Goal: Task Accomplishment & Management: Manage account settings

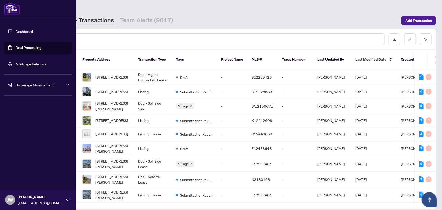
click at [15, 84] on div "Brokerage Management" at bounding box center [38, 85] width 68 height 12
click at [25, 122] on link "Manage Agents" at bounding box center [23, 121] width 25 height 5
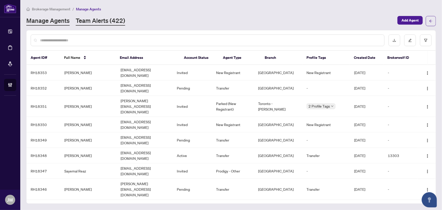
click at [102, 21] on link "Team Alerts (422)" at bounding box center [100, 20] width 49 height 9
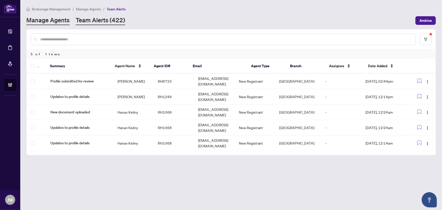
click at [50, 25] on link "Manage Agents" at bounding box center [47, 20] width 43 height 9
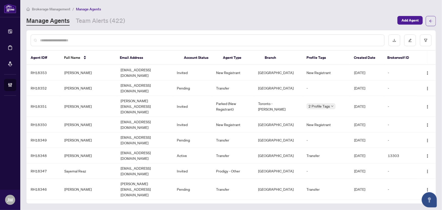
click at [74, 37] on input "text" at bounding box center [210, 40] width 340 height 6
click at [74, 42] on input "text" at bounding box center [210, 40] width 340 height 6
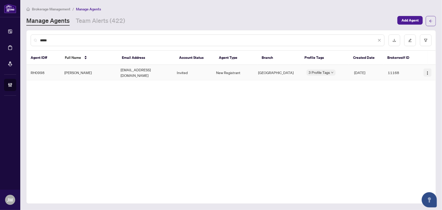
type input "*****"
click at [425, 71] on button "button" at bounding box center [427, 72] width 8 height 8
click at [410, 90] on span "Resend Invitation" at bounding box center [414, 89] width 28 height 6
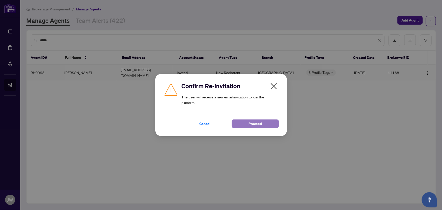
click at [261, 121] on span "Proceed" at bounding box center [254, 124] width 13 height 8
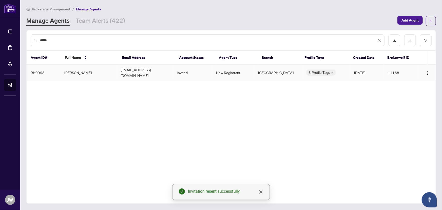
click at [132, 72] on td "[EMAIL_ADDRESS][DOMAIN_NAME]" at bounding box center [145, 72] width 56 height 15
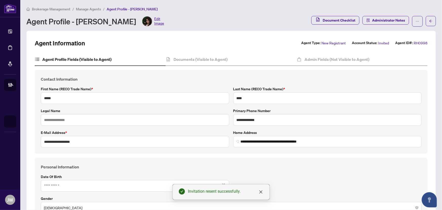
type input "**********"
type input "****"
type input "**********"
click at [197, 56] on h4 "Documents (Visible to Agent)" at bounding box center [200, 59] width 54 height 6
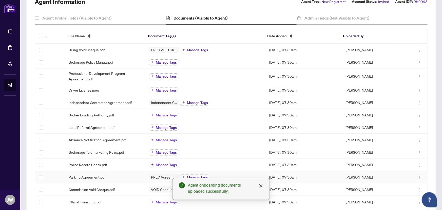
scroll to position [46, 0]
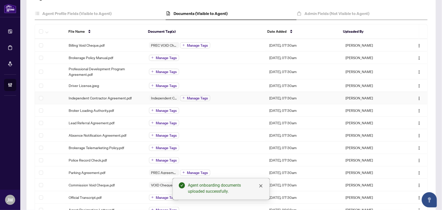
click at [116, 97] on span "Independent Contractor Agreement.pdf" at bounding box center [100, 98] width 63 height 6
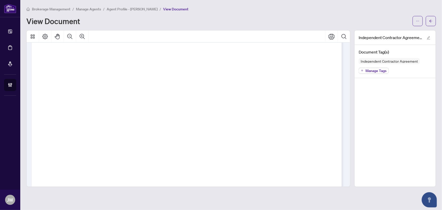
scroll to position [5461, 0]
click at [432, 22] on icon "arrow-left" at bounding box center [431, 21] width 4 height 4
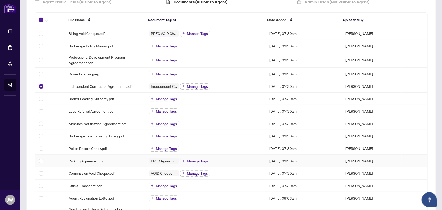
scroll to position [69, 0]
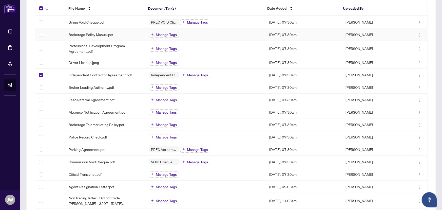
click at [37, 35] on td at bounding box center [50, 34] width 30 height 12
click at [41, 36] on label at bounding box center [41, 35] width 4 height 6
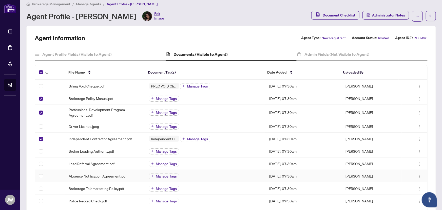
scroll to position [0, 0]
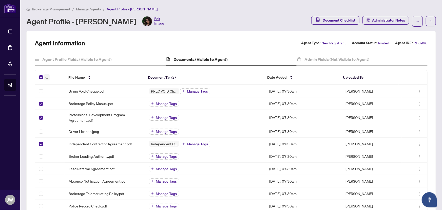
click at [47, 78] on icon "button" at bounding box center [46, 78] width 3 height 2
click at [61, 102] on span "Archive Selected" at bounding box center [70, 103] width 45 height 6
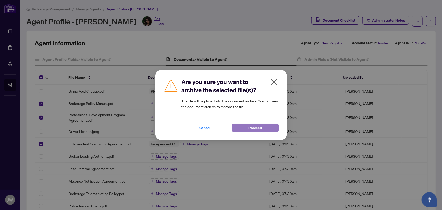
click at [266, 130] on button "Proceed" at bounding box center [255, 127] width 47 height 9
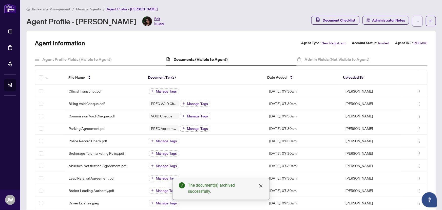
click at [416, 21] on icon "ellipsis" at bounding box center [418, 22] width 4 height 4
click at [339, 60] on h4 "Admin Fields (Not Visible to Agent)" at bounding box center [336, 59] width 65 height 6
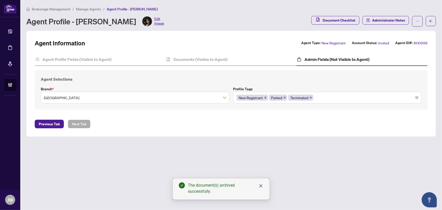
click at [411, 21] on div "Document Checklist Administrator Notes" at bounding box center [366, 21] width 111 height 11
click at [414, 21] on button "button" at bounding box center [417, 21] width 11 height 11
click at [400, 31] on span "Change Agent Type" at bounding box center [401, 33] width 35 height 6
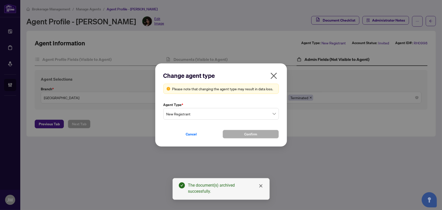
click at [222, 118] on span "New Registrant" at bounding box center [220, 114] width 109 height 10
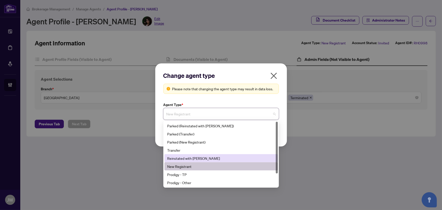
click at [187, 156] on div "Reinstated with [PERSON_NAME]" at bounding box center [220, 158] width 107 height 6
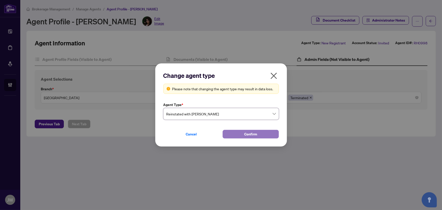
click at [261, 134] on button "Confirm" at bounding box center [251, 134] width 56 height 9
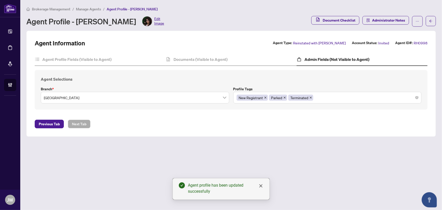
click at [330, 61] on h4 "Admin Fields (Not Visible to Agent)" at bounding box center [336, 59] width 65 height 6
click at [340, 59] on h4 "Admin Fields (Not Visible to Agent)" at bounding box center [336, 59] width 65 height 6
click at [310, 98] on icon "close" at bounding box center [310, 97] width 3 height 3
click at [202, 61] on h4 "Documents (Visible to Agent)" at bounding box center [200, 59] width 54 height 6
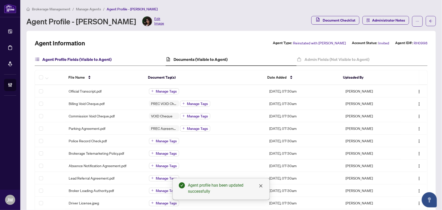
click at [64, 57] on h4 "Agent Profile Fields (Visible to Agent)" at bounding box center [76, 59] width 69 height 6
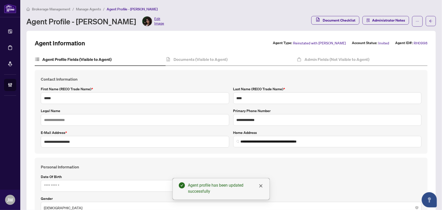
type input "**********"
type input "****"
type input "**********"
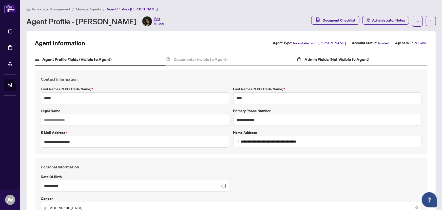
click at [319, 63] on div "Admin Fields (Not Visible to Agent)" at bounding box center [362, 59] width 131 height 13
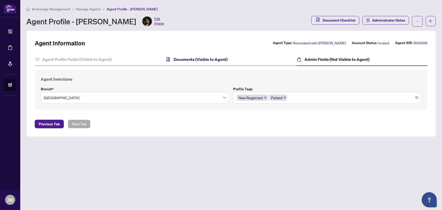
click at [213, 61] on h4 "Documents (Visible to Agent)" at bounding box center [200, 59] width 54 height 6
